Goal: Task Accomplishment & Management: Manage account settings

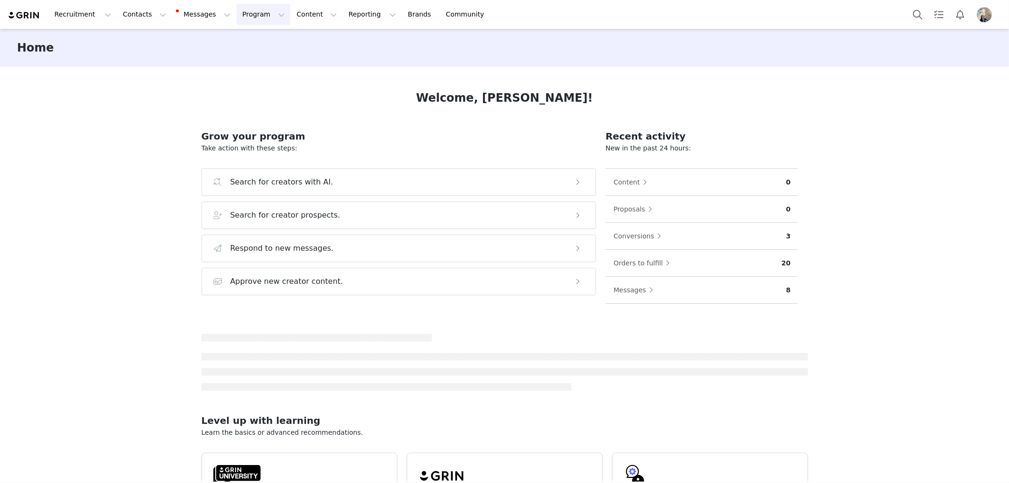
click at [238, 21] on button "Program Program" at bounding box center [264, 14] width 54 height 21
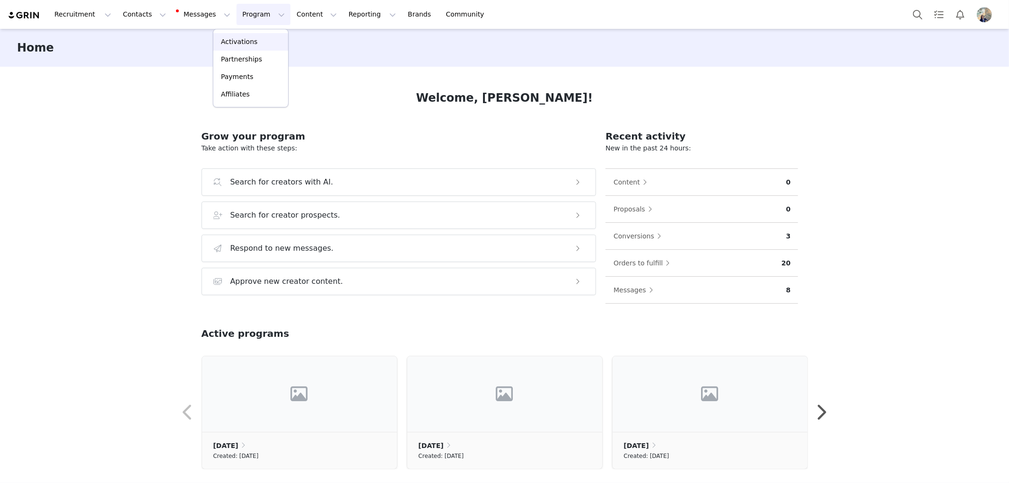
click at [241, 40] on p "Activations" at bounding box center [239, 42] width 36 height 10
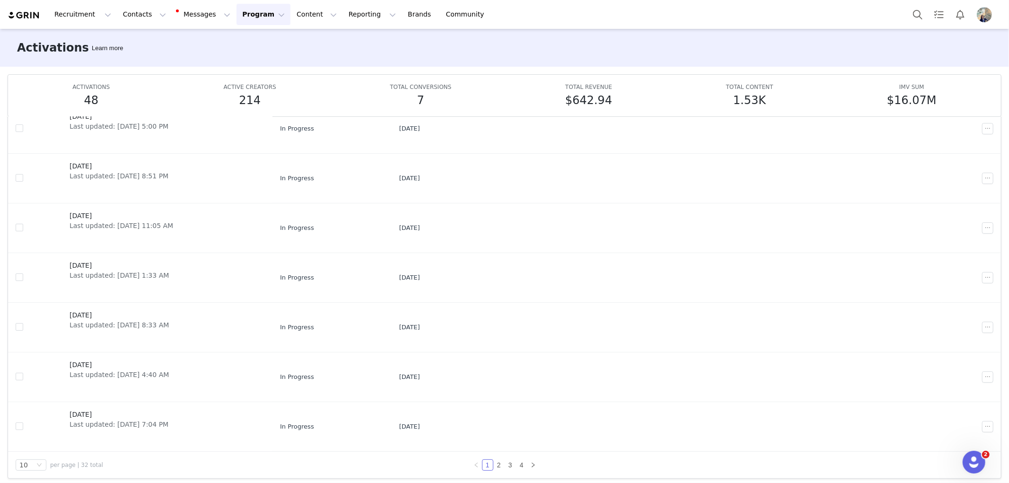
scroll to position [50, 0]
click at [518, 466] on li "4" at bounding box center [521, 460] width 11 height 11
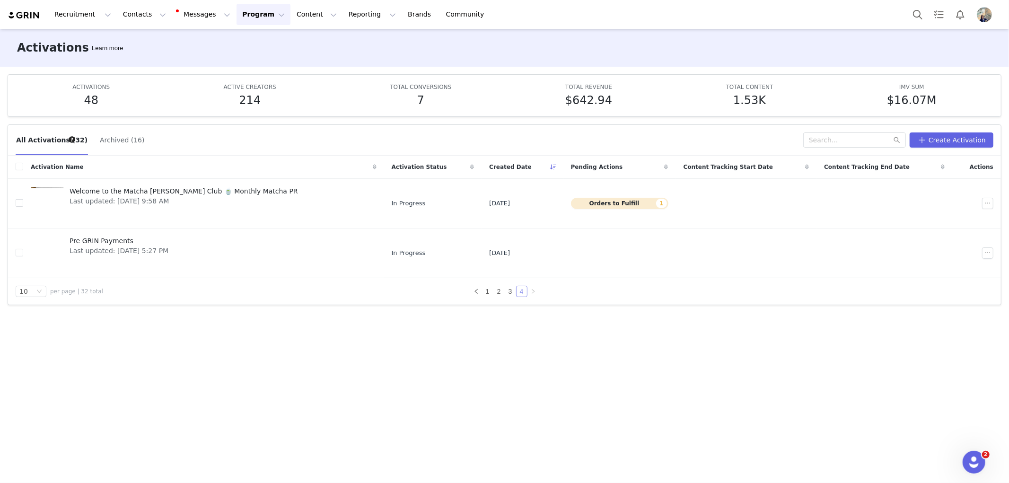
scroll to position [0, 0]
click at [586, 206] on button "Orders to Fulfill 1" at bounding box center [619, 203] width 97 height 11
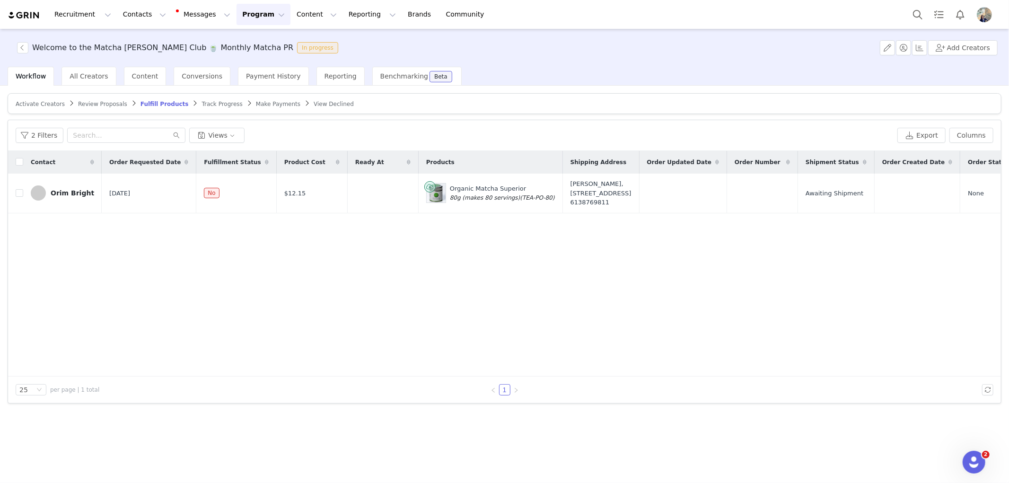
click at [54, 106] on span "Activate Creators" at bounding box center [40, 104] width 49 height 7
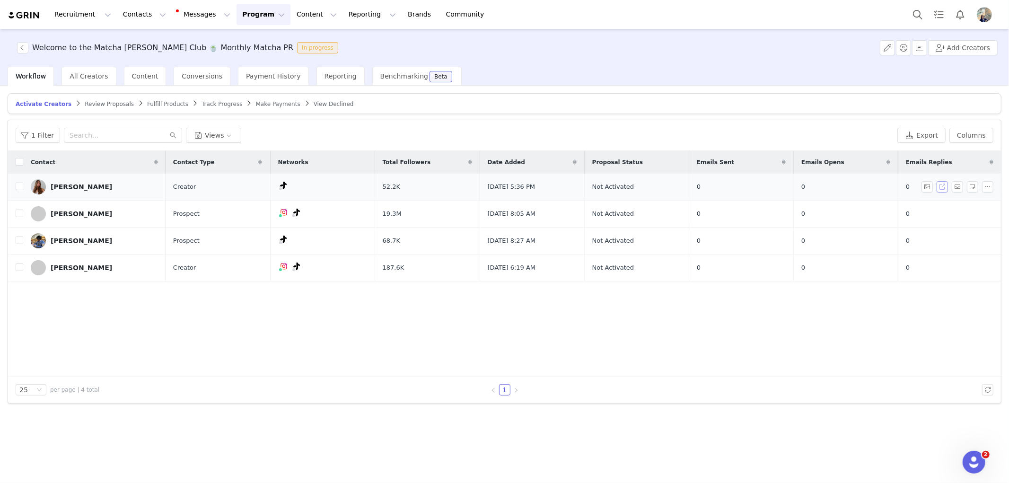
click at [943, 187] on button "button" at bounding box center [942, 186] width 11 height 11
